Goal: Navigation & Orientation: Find specific page/section

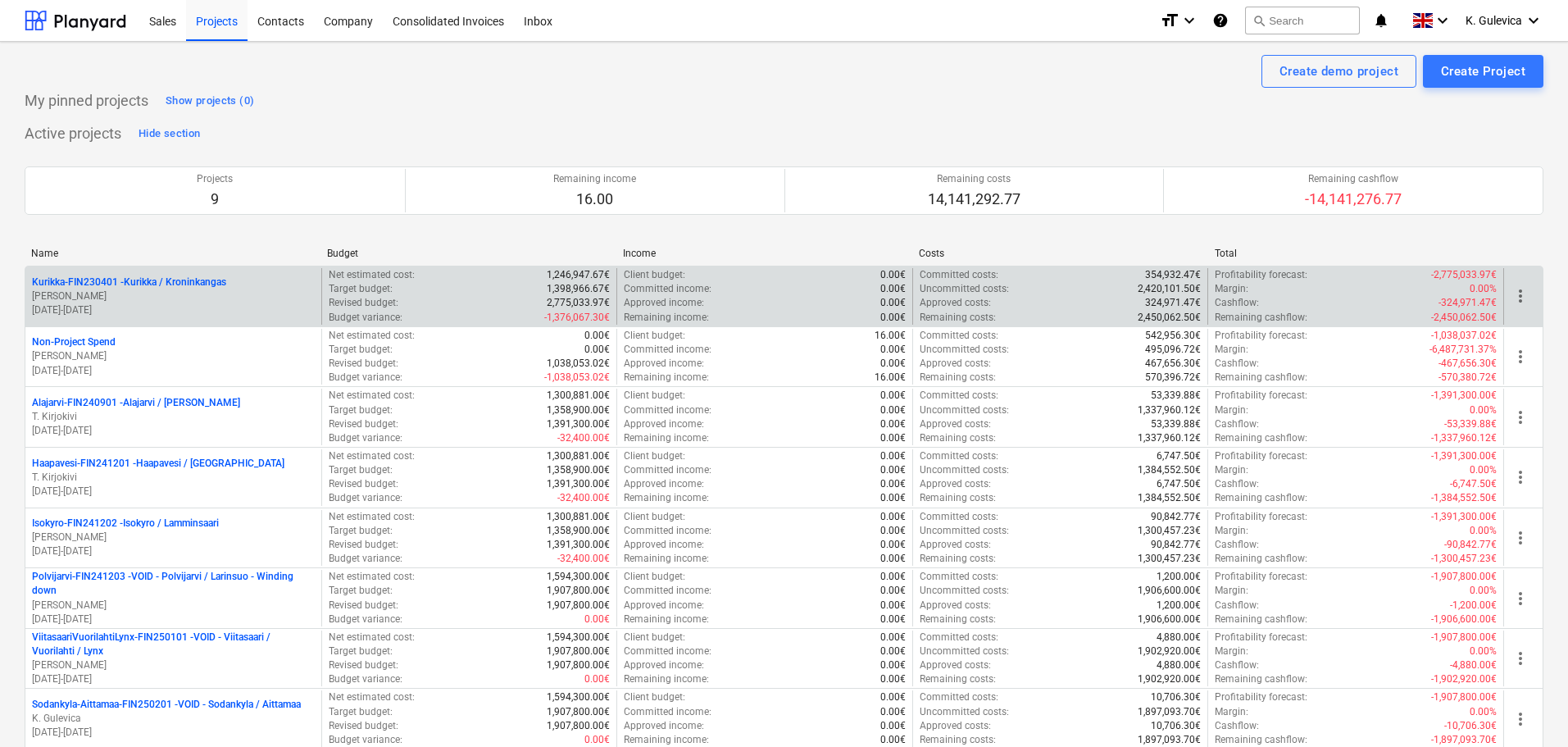
click at [131, 291] on p "[PERSON_NAME]" at bounding box center [173, 296] width 283 height 14
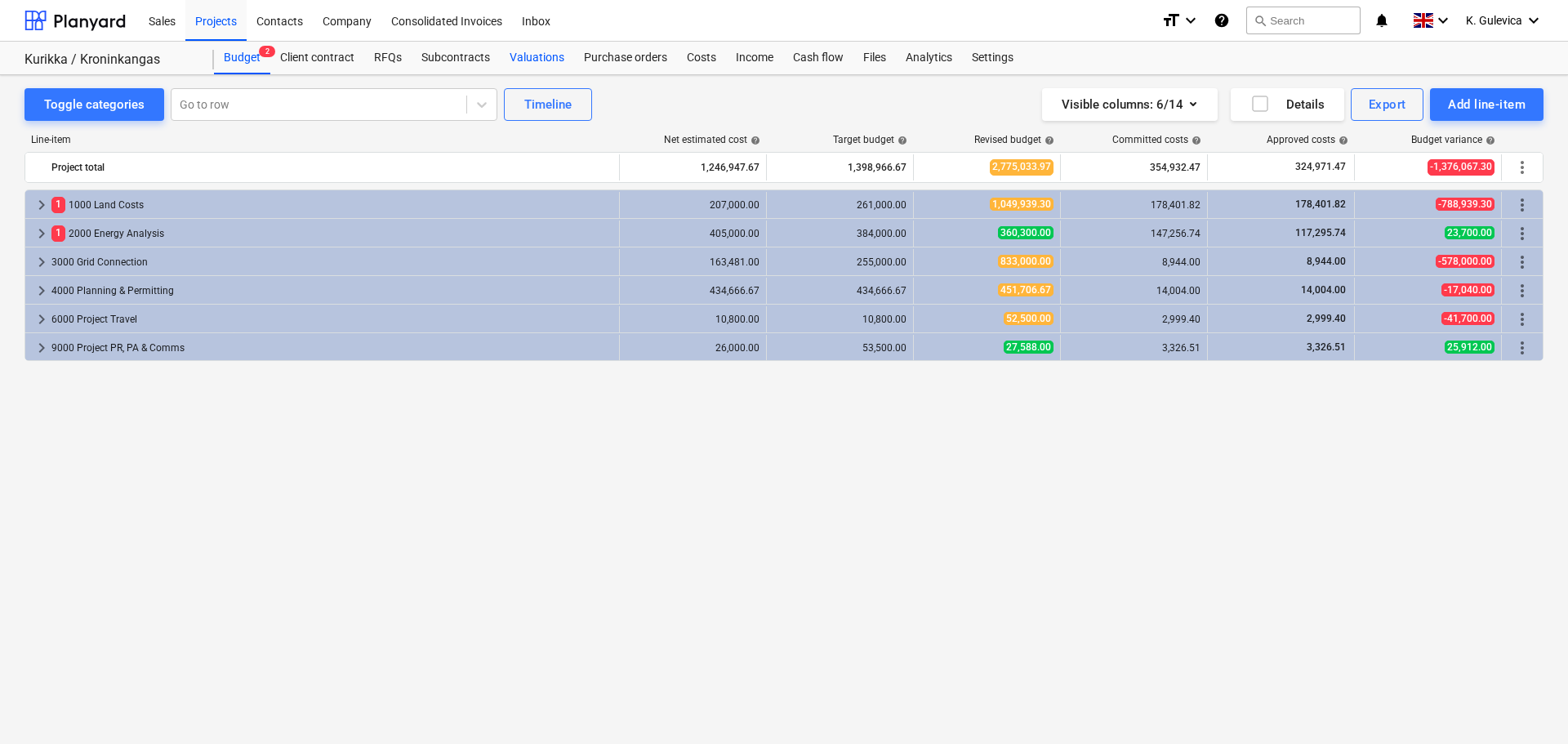
click at [525, 59] on div "Valuations" at bounding box center [537, 58] width 75 height 33
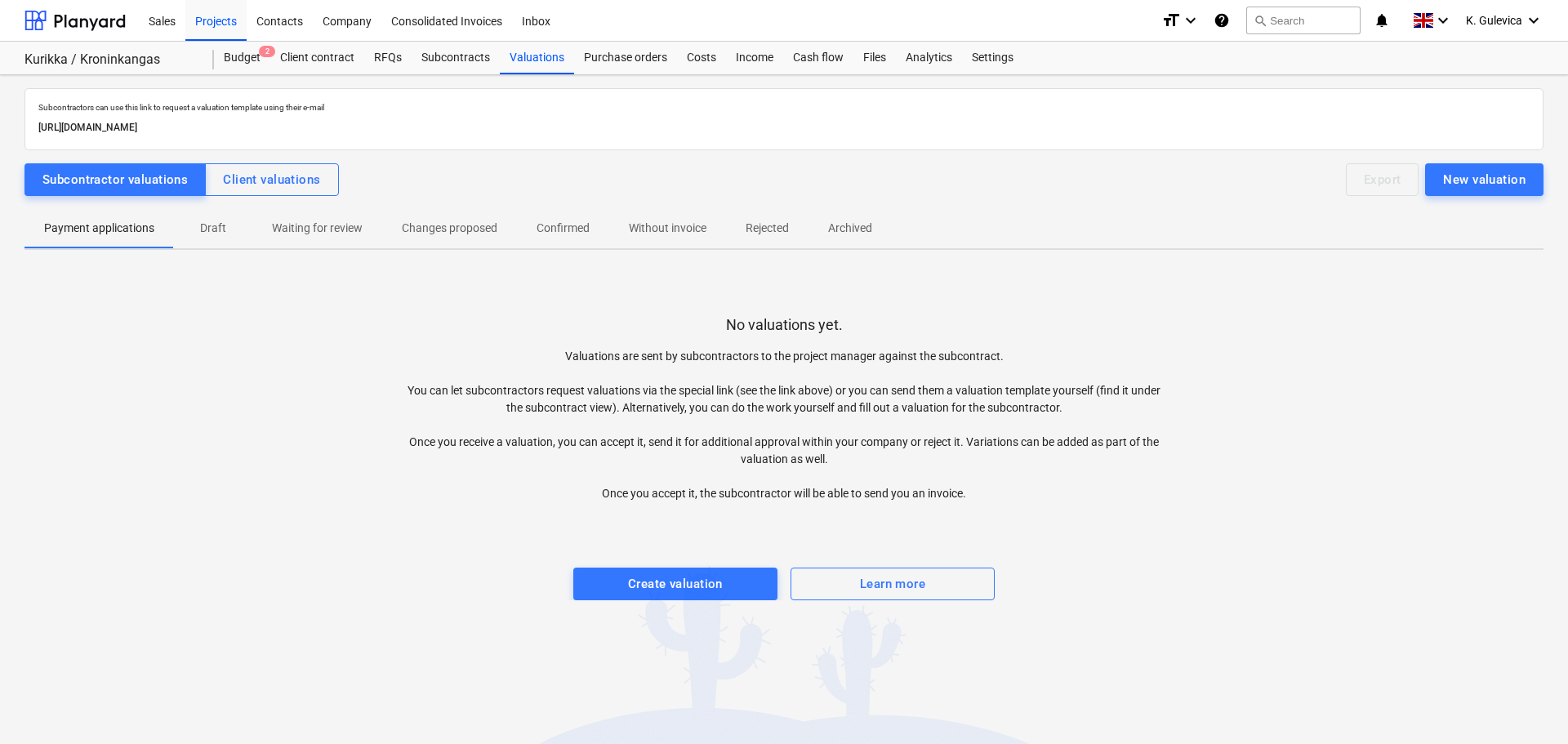
drag, startPoint x: 209, startPoint y: 27, endPoint x: 596, endPoint y: 17, distance: 387.1
click at [209, 27] on div "Projects" at bounding box center [216, 20] width 61 height 42
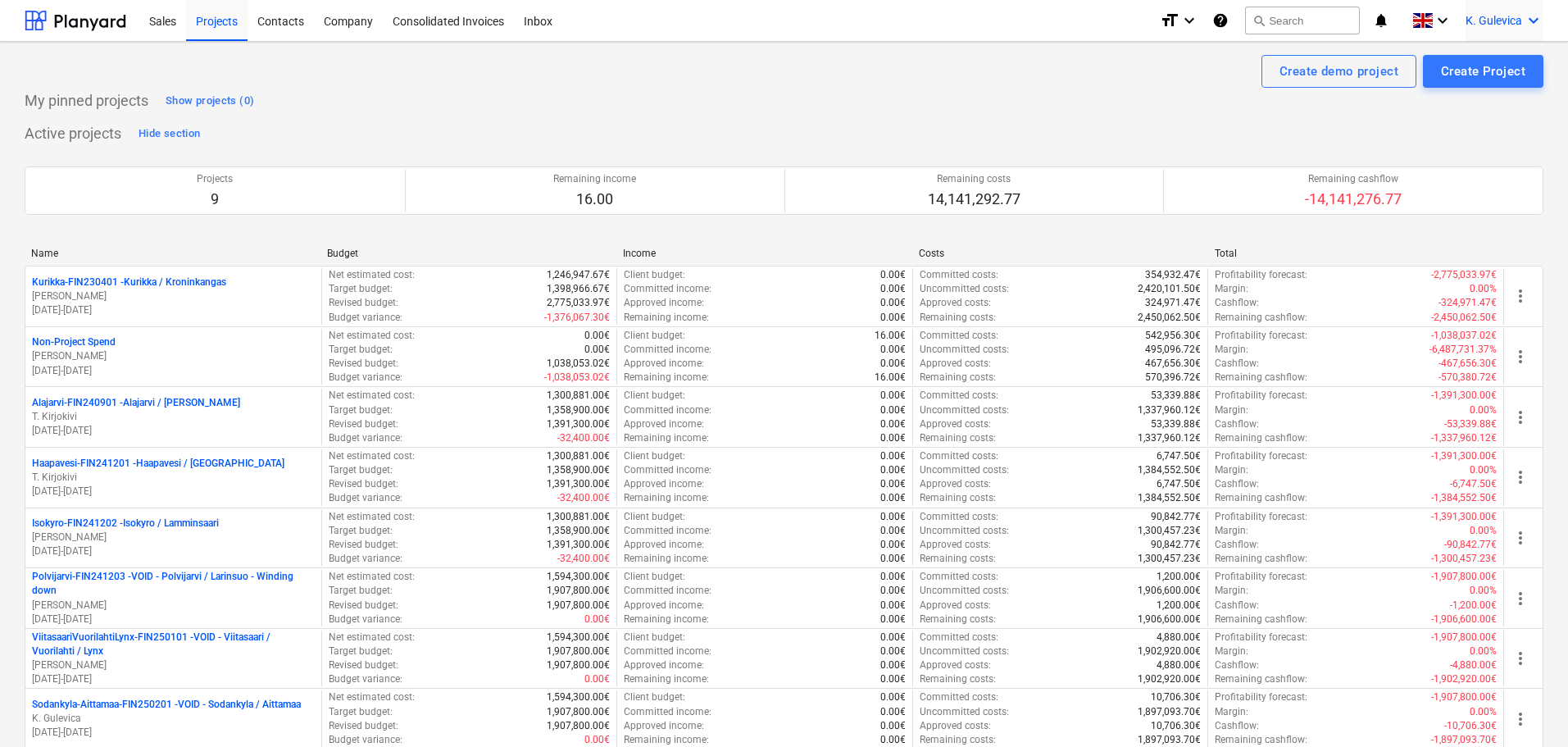
click at [1502, 14] on span "K. Gulevica" at bounding box center [1494, 20] width 57 height 13
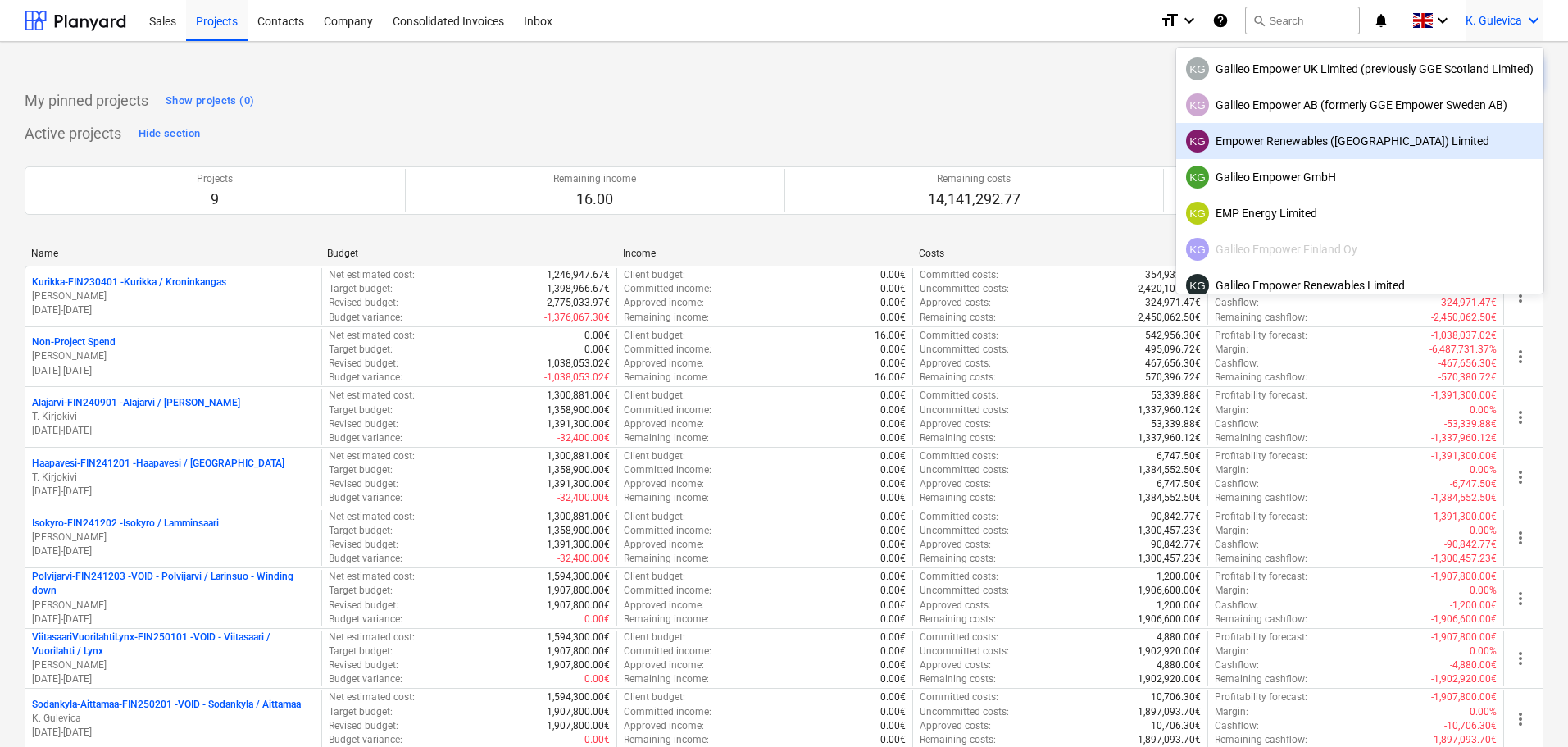
click at [1273, 144] on div "KG Empower Renewables ([GEOGRAPHIC_DATA]) Limited" at bounding box center [1360, 141] width 347 height 23
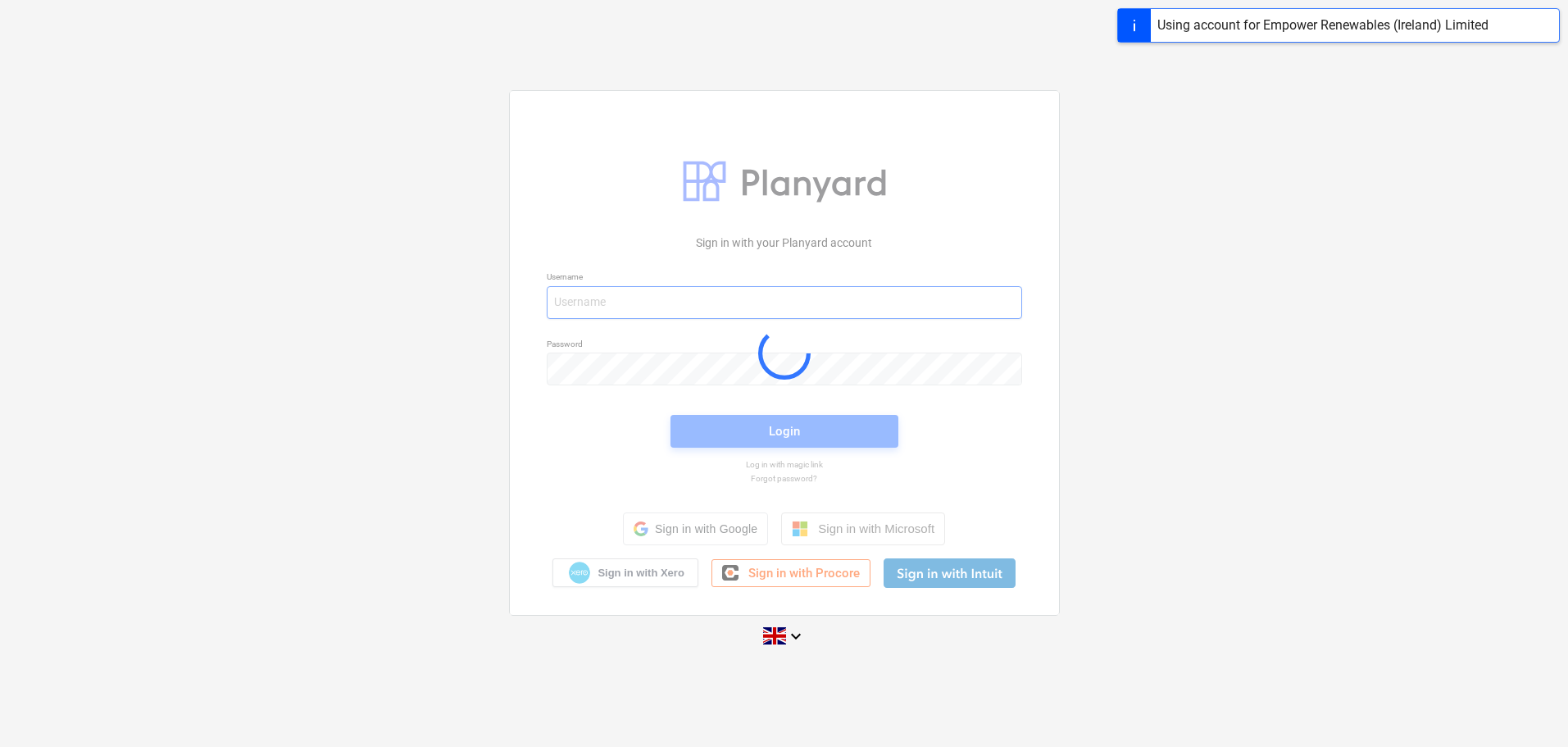
type input "[EMAIL_ADDRESS][DOMAIN_NAME]"
